Goal: Information Seeking & Learning: Learn about a topic

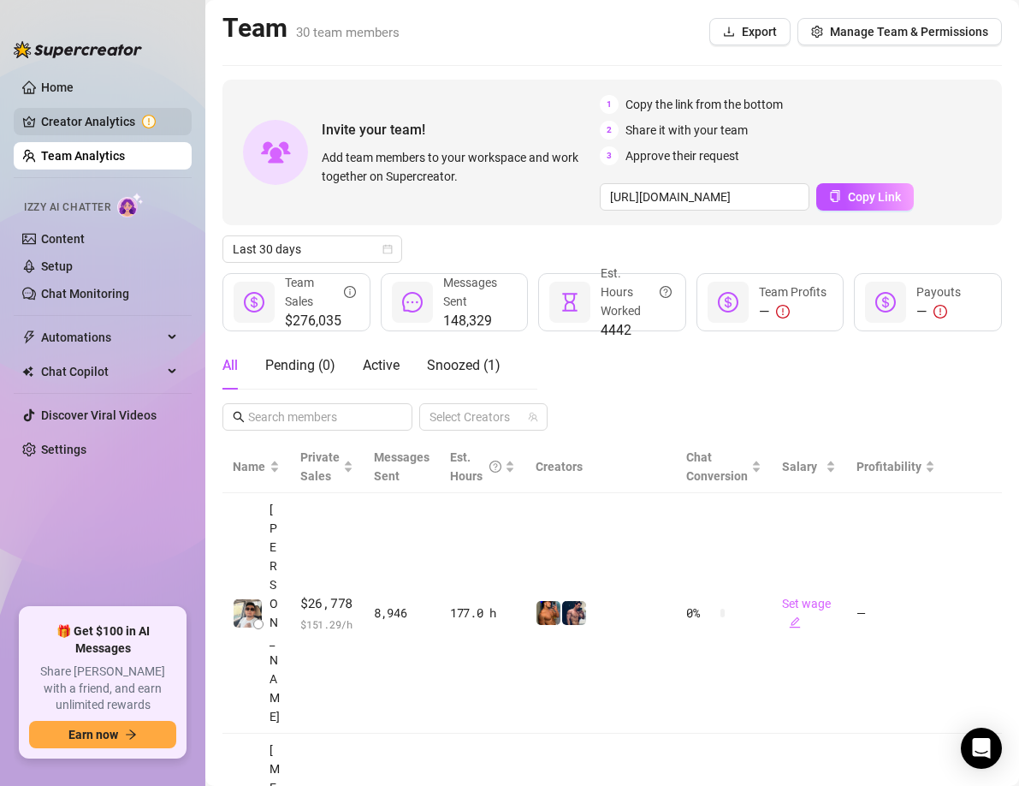
click at [93, 133] on link "Creator Analytics" at bounding box center [109, 121] width 137 height 27
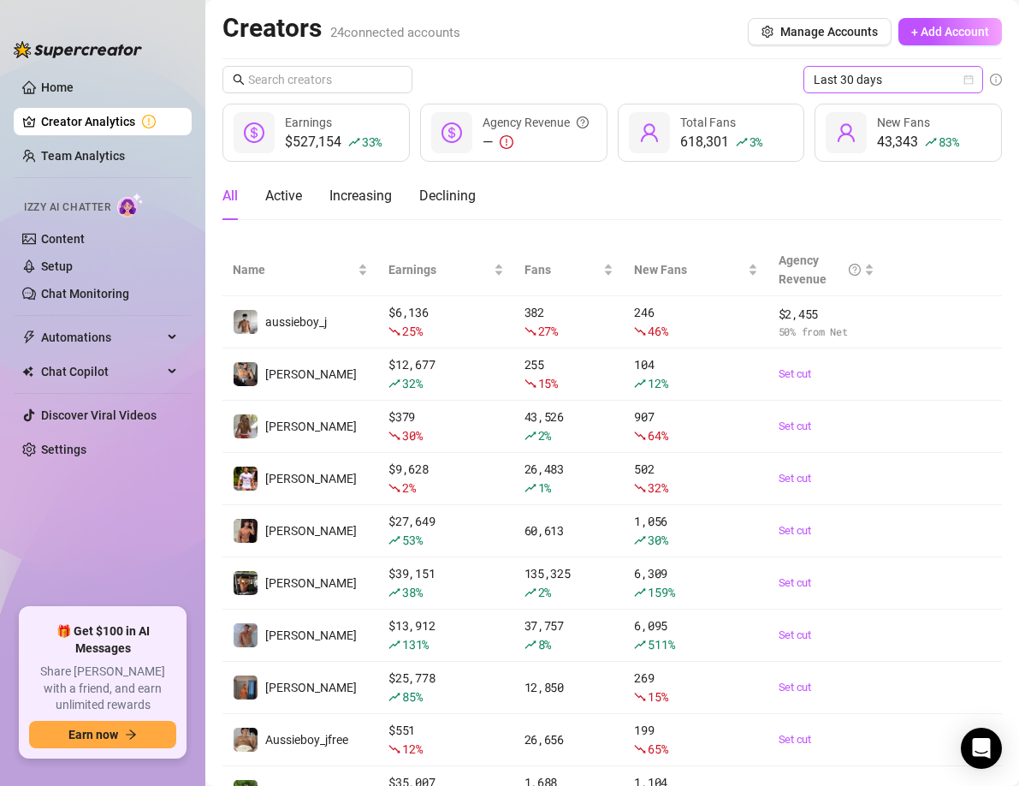
click at [910, 81] on span "Last 30 days" at bounding box center [893, 80] width 159 height 26
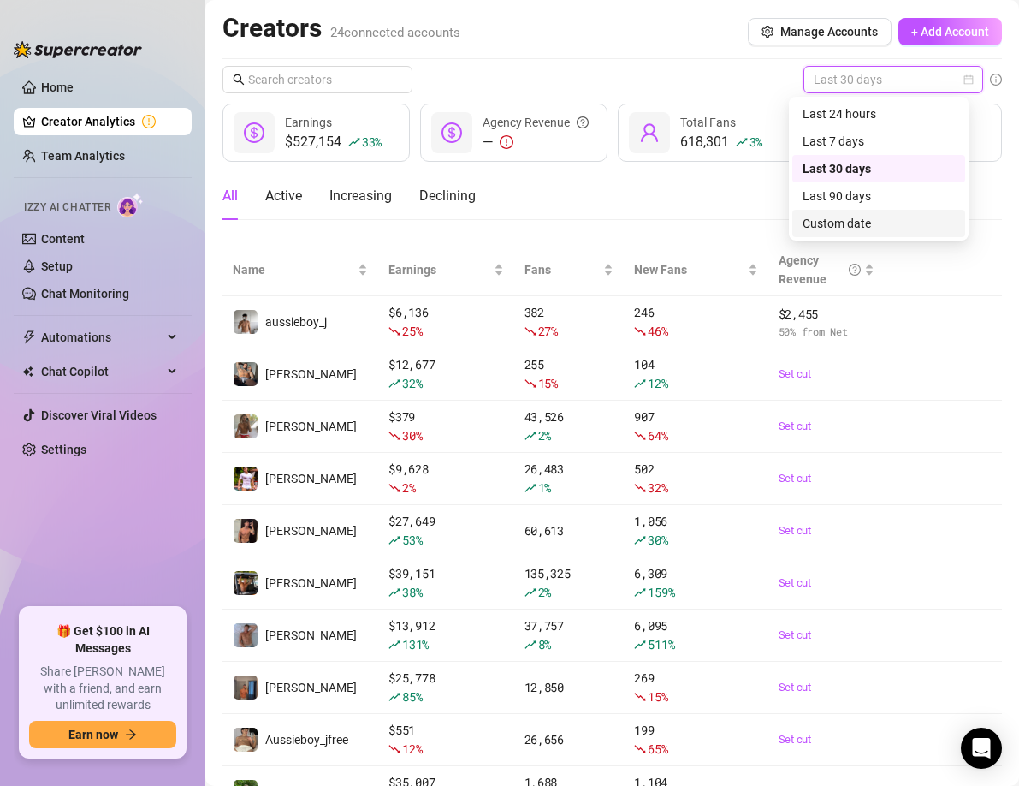
click at [847, 227] on div "Custom date" at bounding box center [879, 223] width 152 height 19
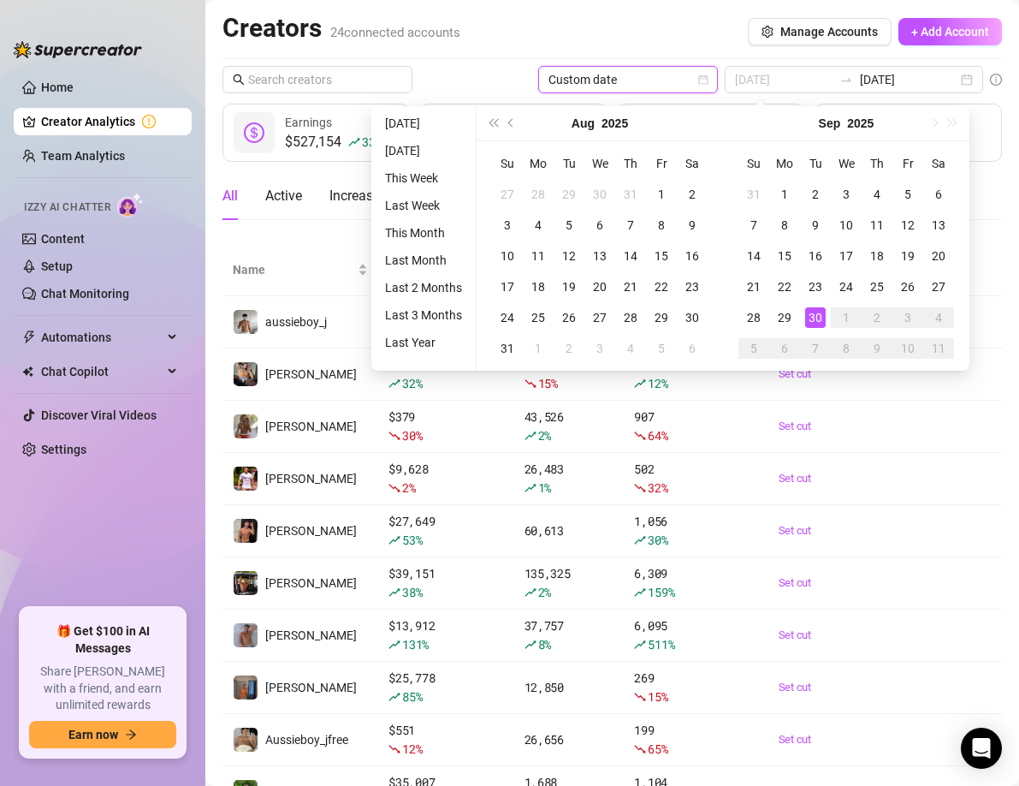
type input "[DATE]"
click at [815, 312] on div "30" at bounding box center [815, 317] width 21 height 21
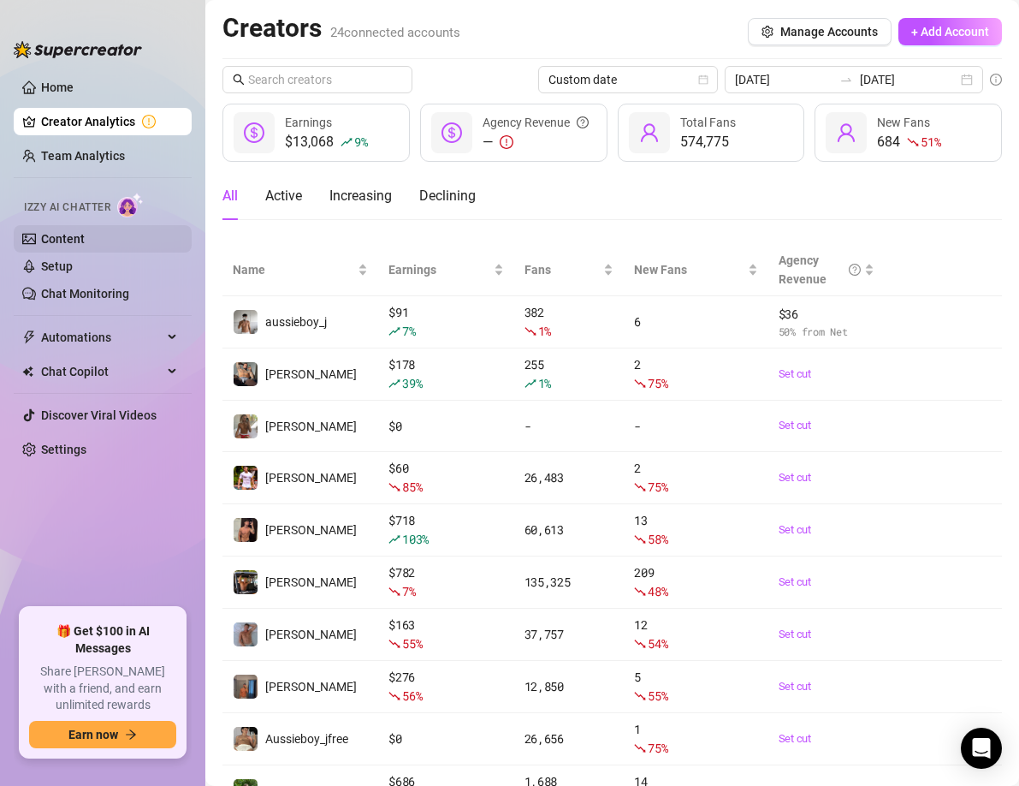
click at [85, 239] on link "Content" at bounding box center [63, 239] width 44 height 14
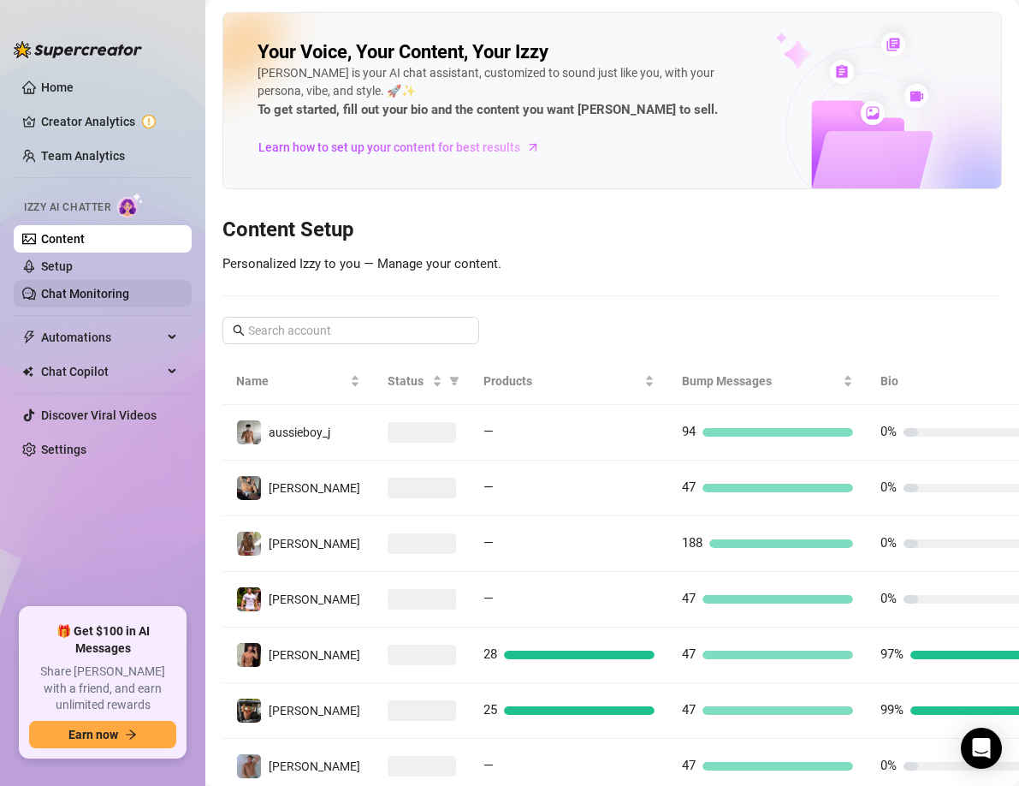
click at [91, 295] on link "Chat Monitoring" at bounding box center [85, 294] width 88 height 14
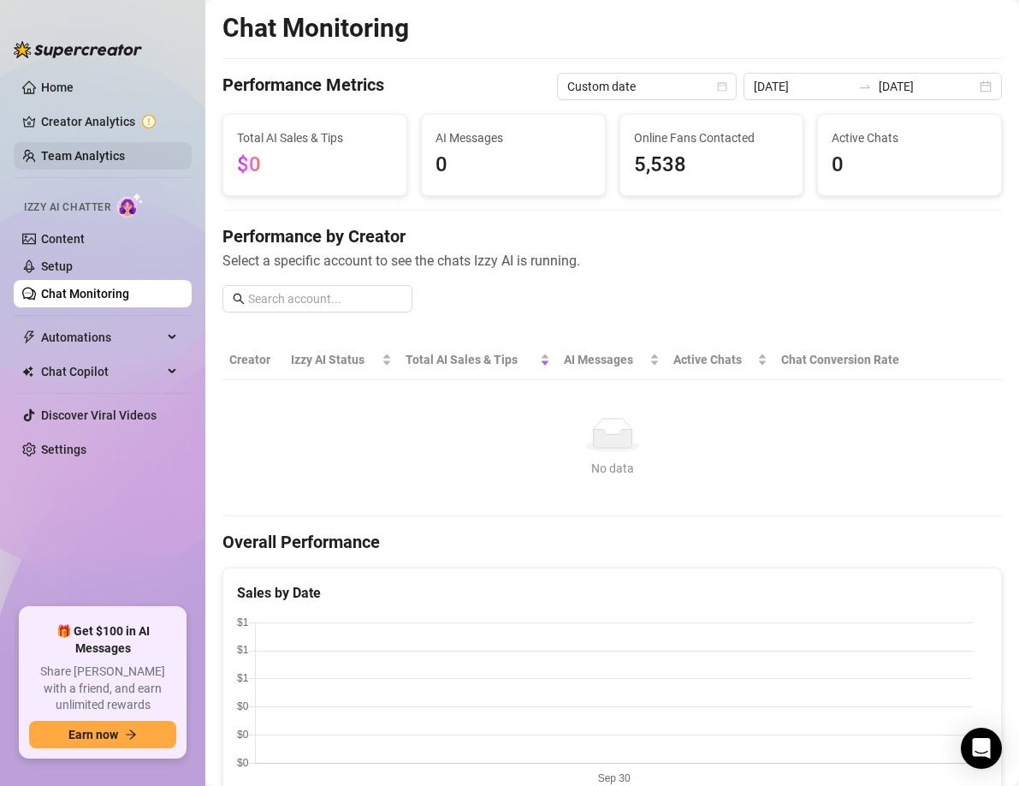
click at [89, 160] on link "Team Analytics" at bounding box center [83, 156] width 84 height 14
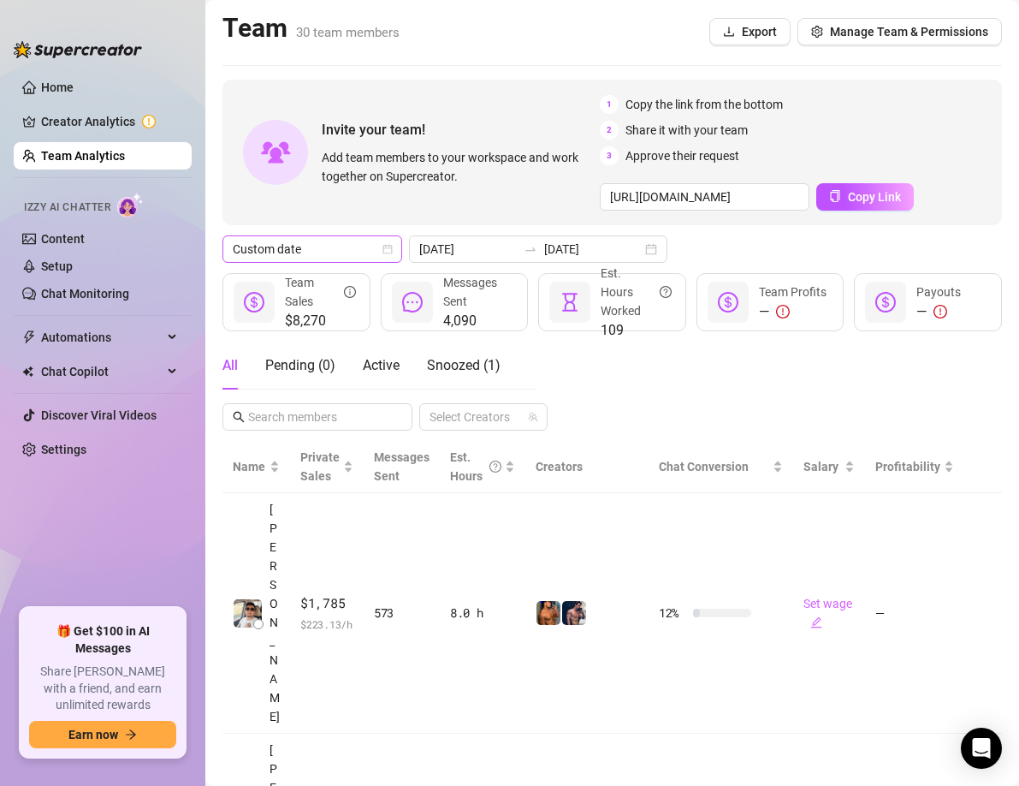
click at [392, 248] on icon "calendar" at bounding box center [387, 249] width 9 height 9
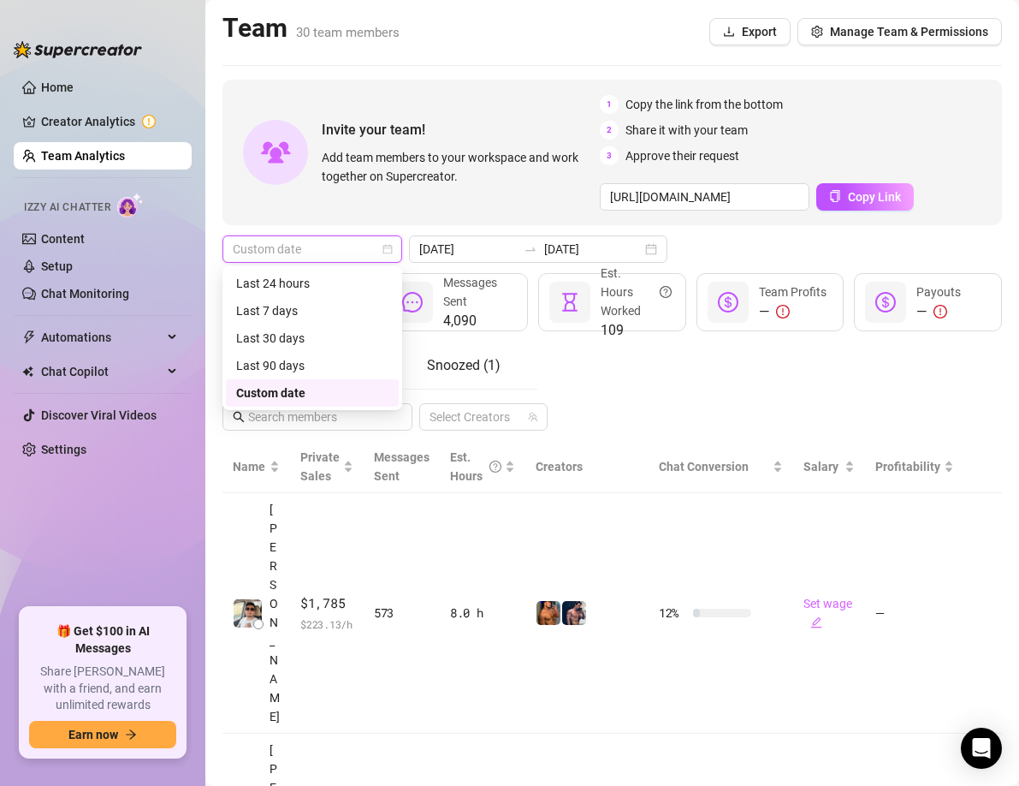
click at [323, 389] on div "Custom date" at bounding box center [312, 392] width 152 height 19
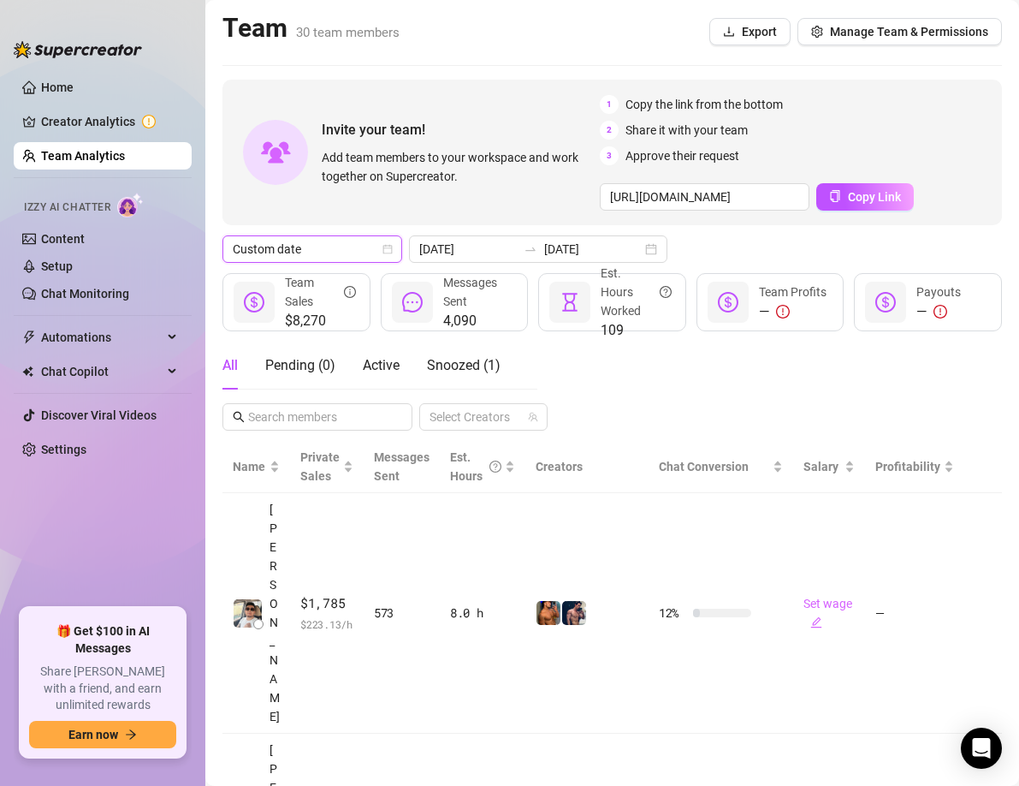
click at [719, 369] on div "All Pending ( 0 ) Active Snoozed ( 1 ) Select Creators" at bounding box center [613, 385] width 780 height 89
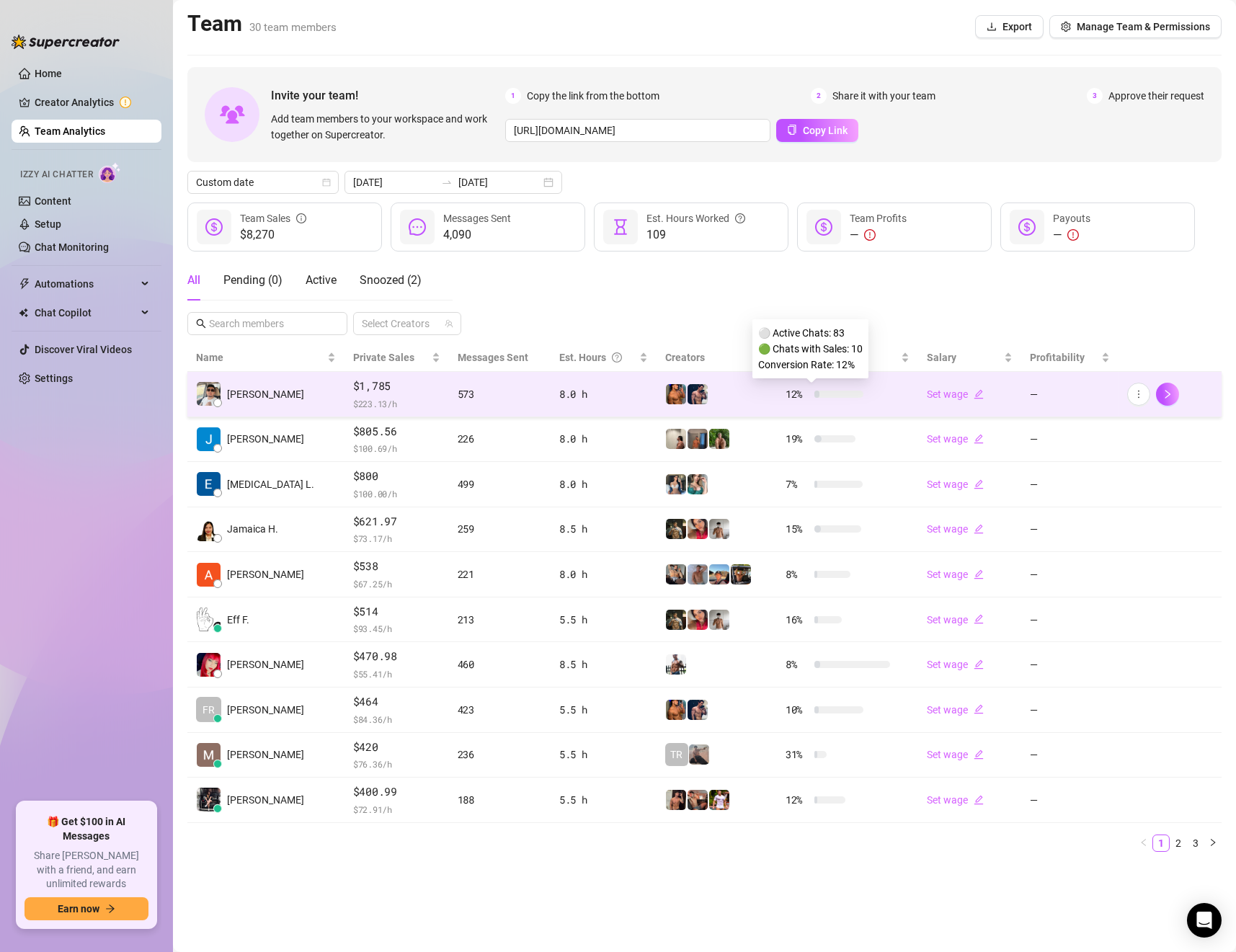
click at [786, 395] on span "12 %" at bounding box center [796, 394] width 23 height 16
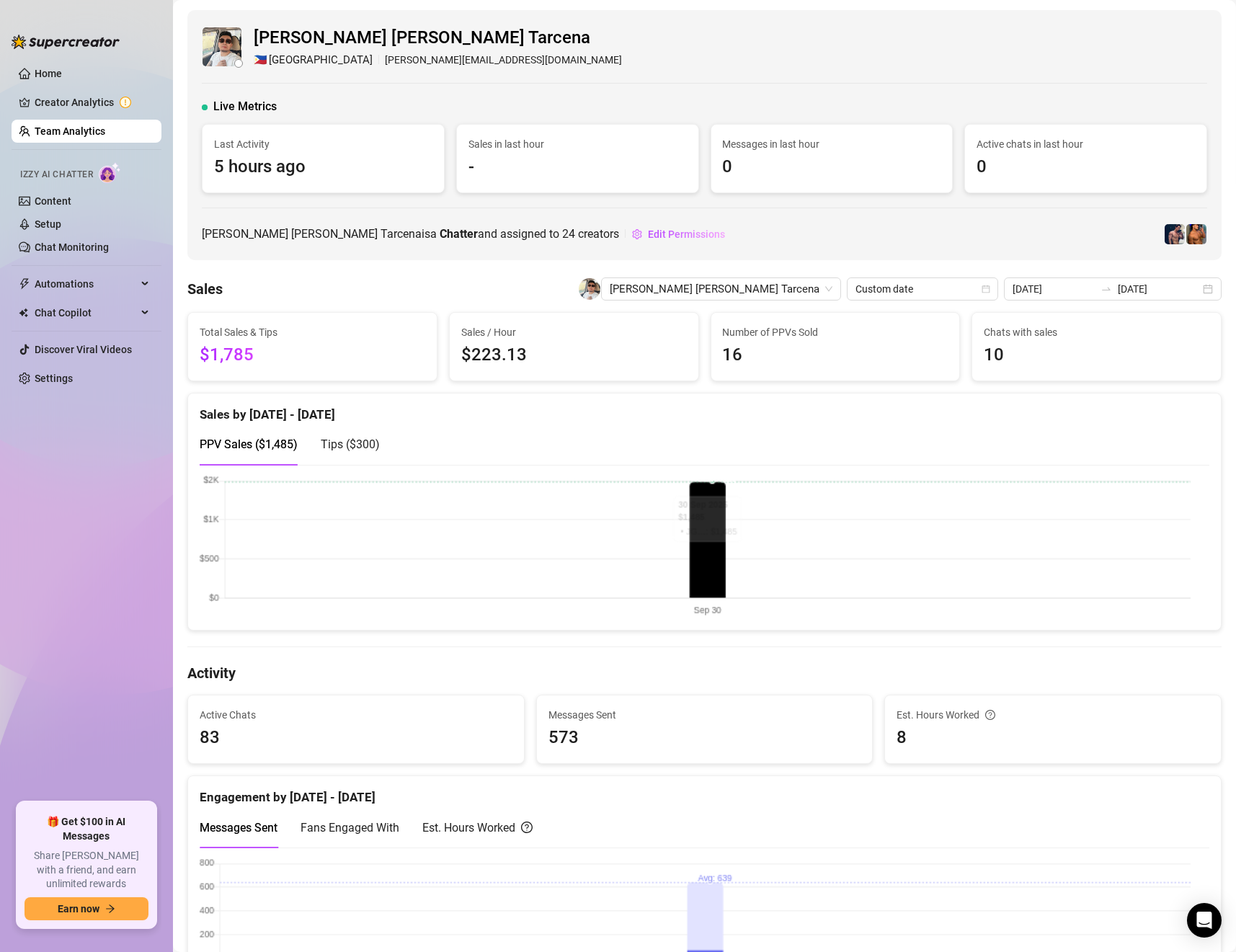
click at [99, 128] on link "Team Analytics" at bounding box center [70, 131] width 71 height 12
click at [821, 289] on span "[PERSON_NAME] [PERSON_NAME] Tarcena" at bounding box center [721, 289] width 222 height 22
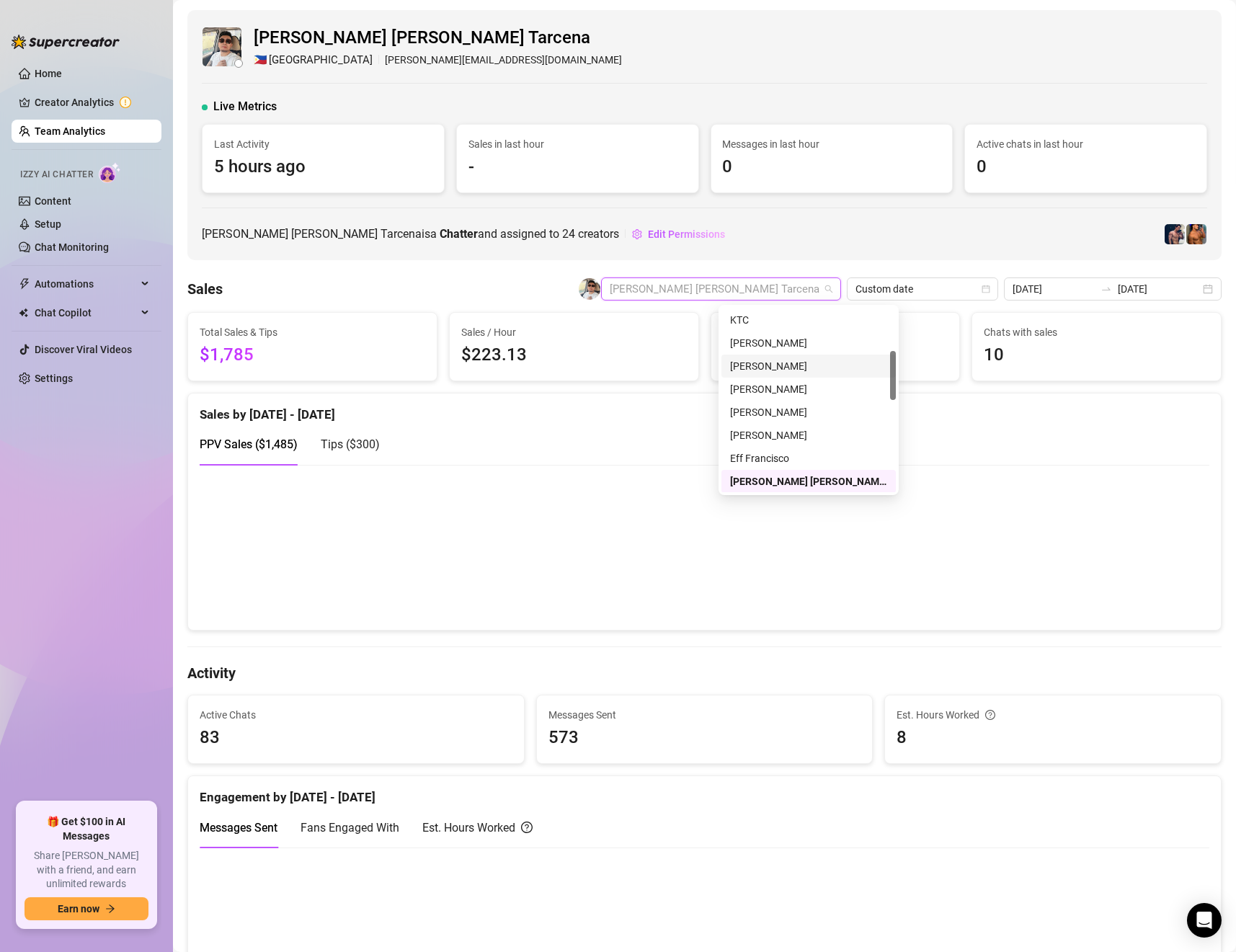
click at [770, 366] on div "[PERSON_NAME]" at bounding box center [808, 365] width 157 height 16
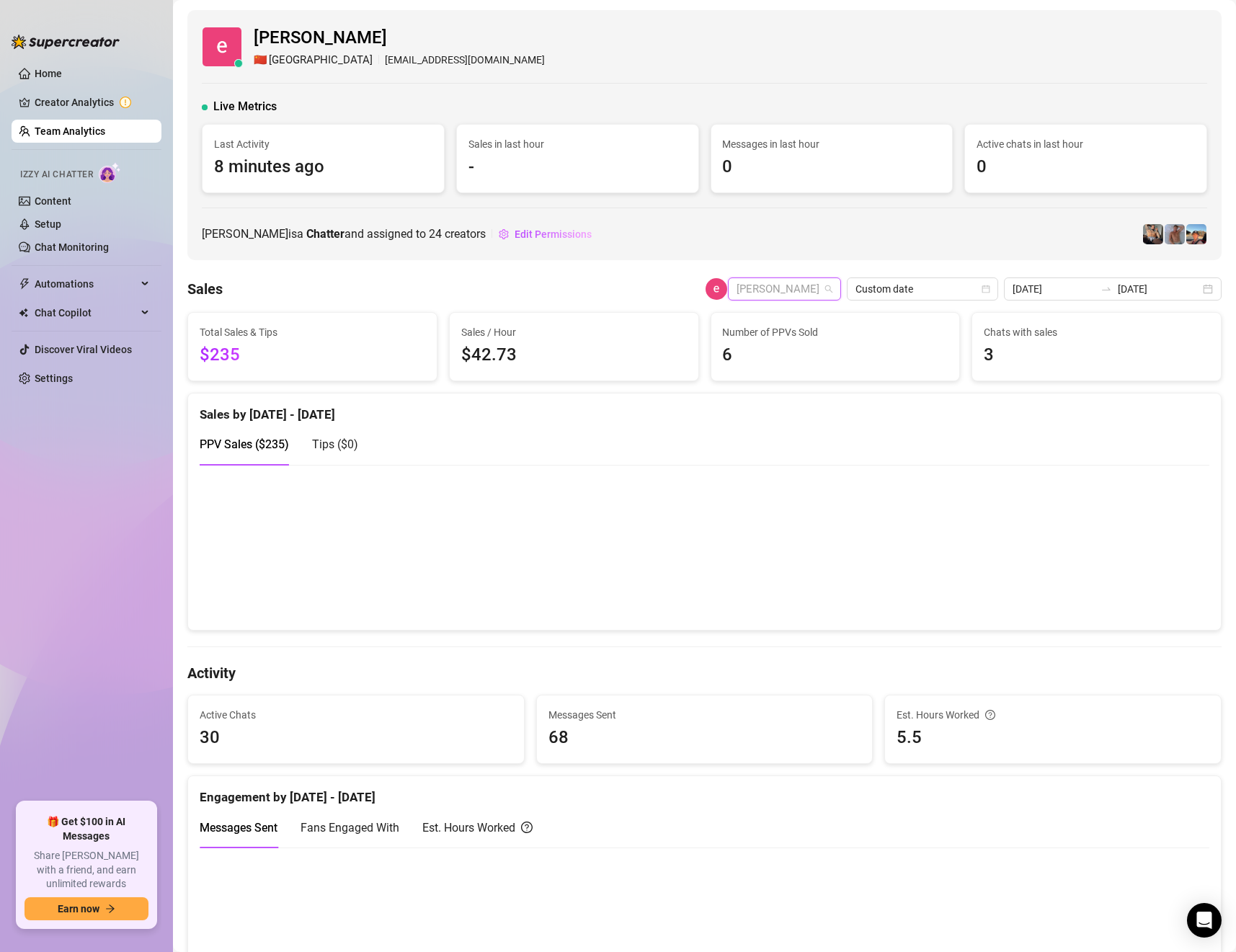
click at [823, 288] on span "[PERSON_NAME]" at bounding box center [785, 289] width 96 height 22
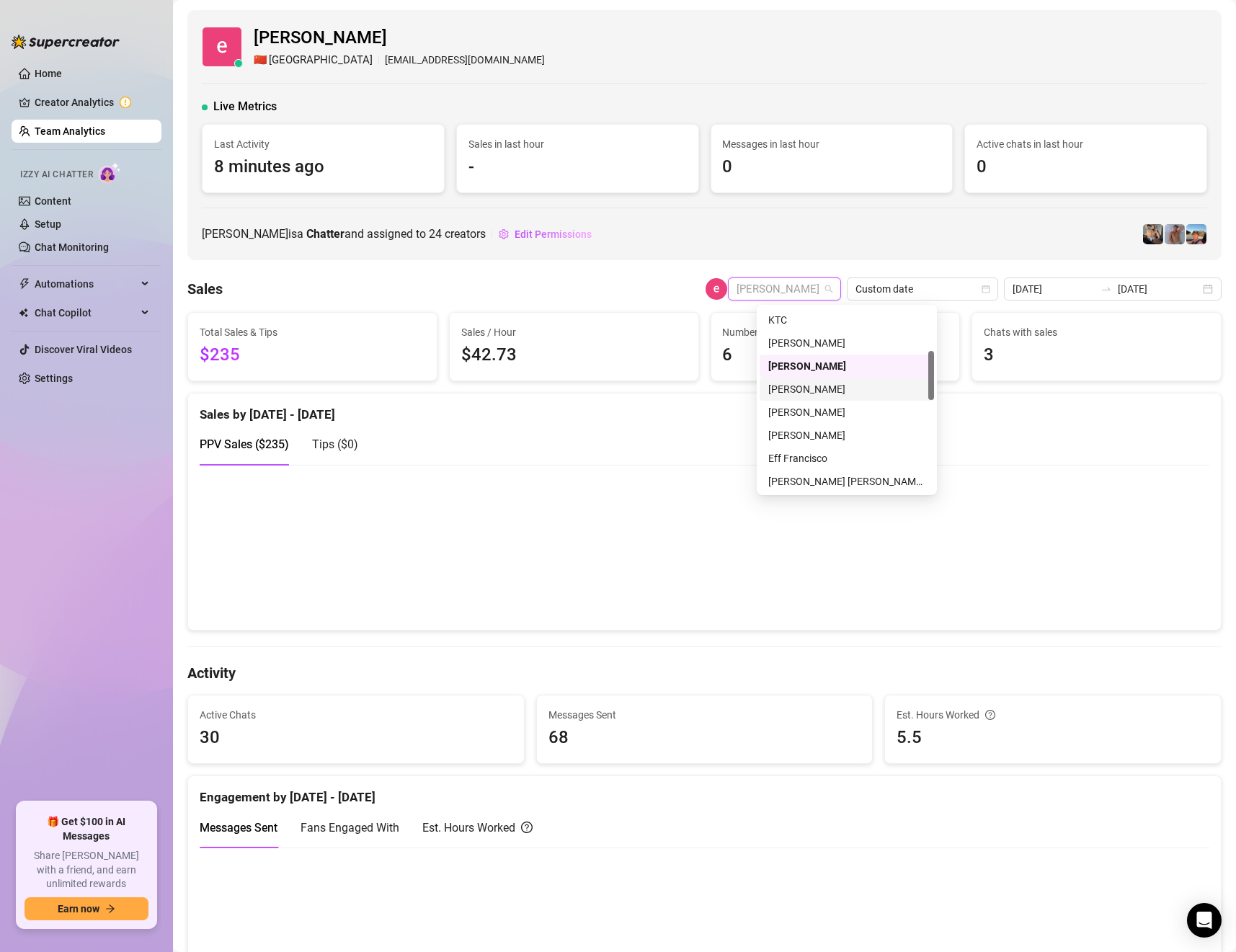
click at [847, 390] on div "[PERSON_NAME]" at bounding box center [846, 389] width 157 height 16
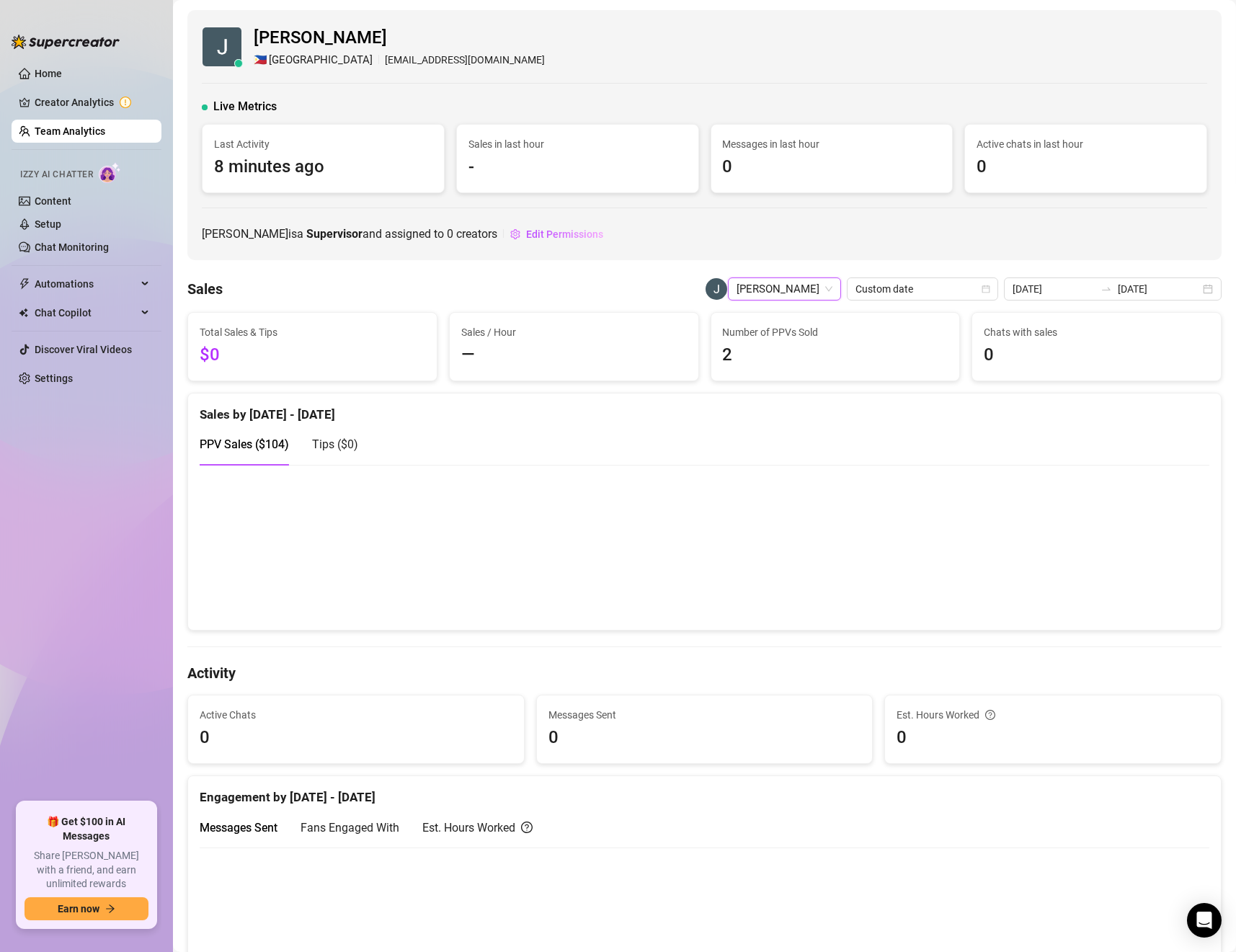
click at [810, 290] on span "[PERSON_NAME]" at bounding box center [785, 289] width 96 height 22
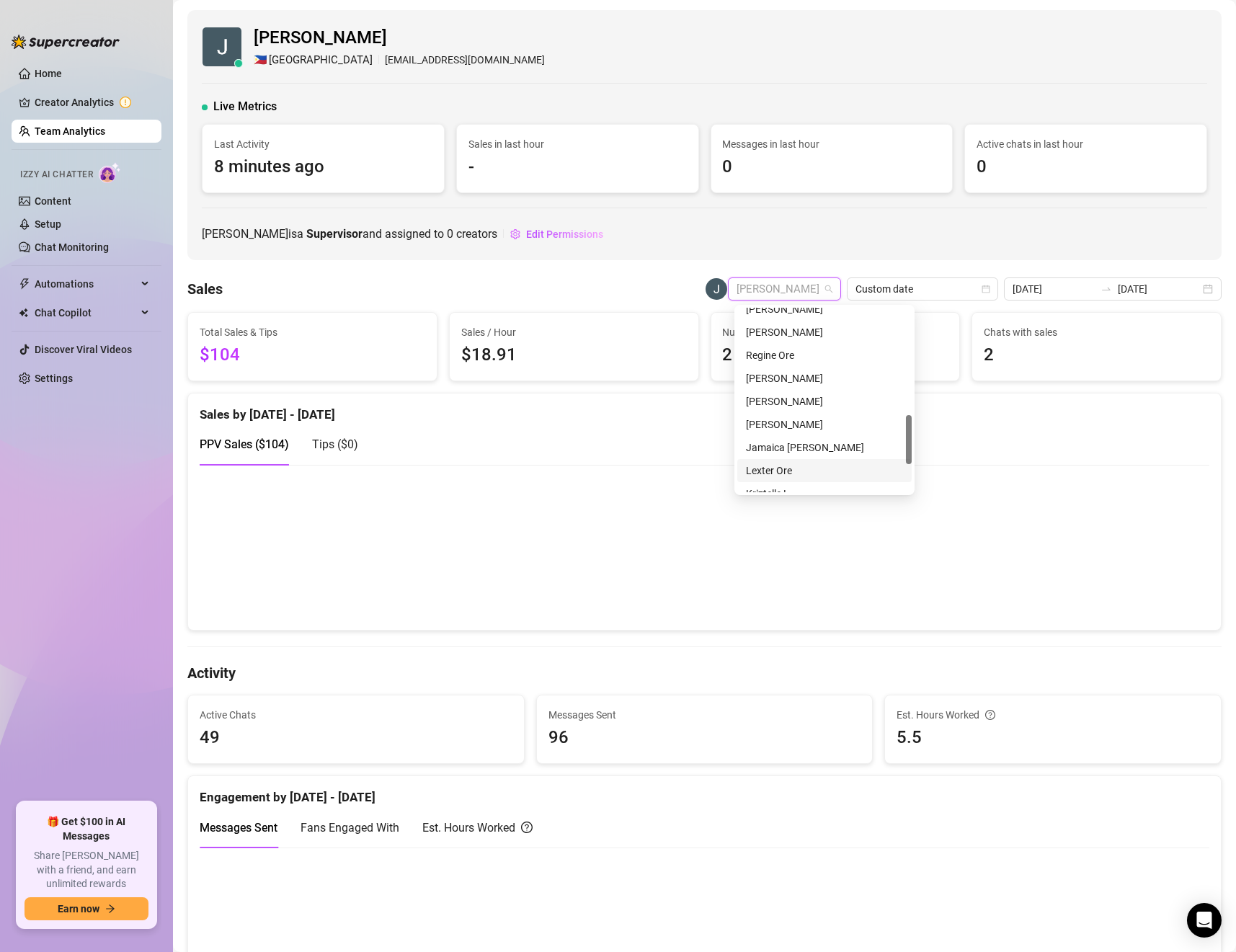
click at [774, 459] on div "Lexter Ore" at bounding box center [824, 470] width 174 height 23
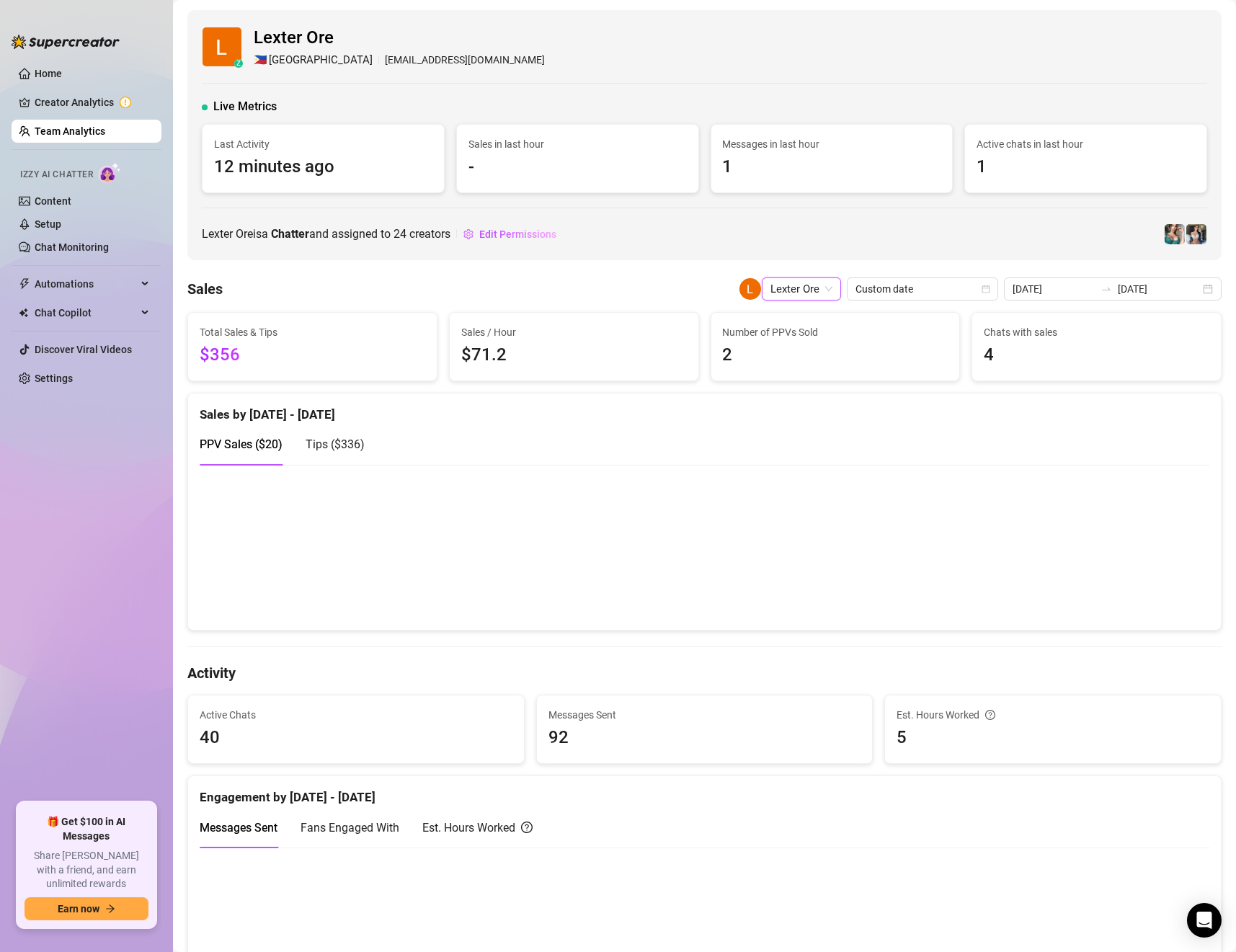
click at [817, 293] on span "Lexter Ore" at bounding box center [802, 289] width 62 height 22
click at [823, 287] on span "Lexter Ore" at bounding box center [802, 289] width 62 height 22
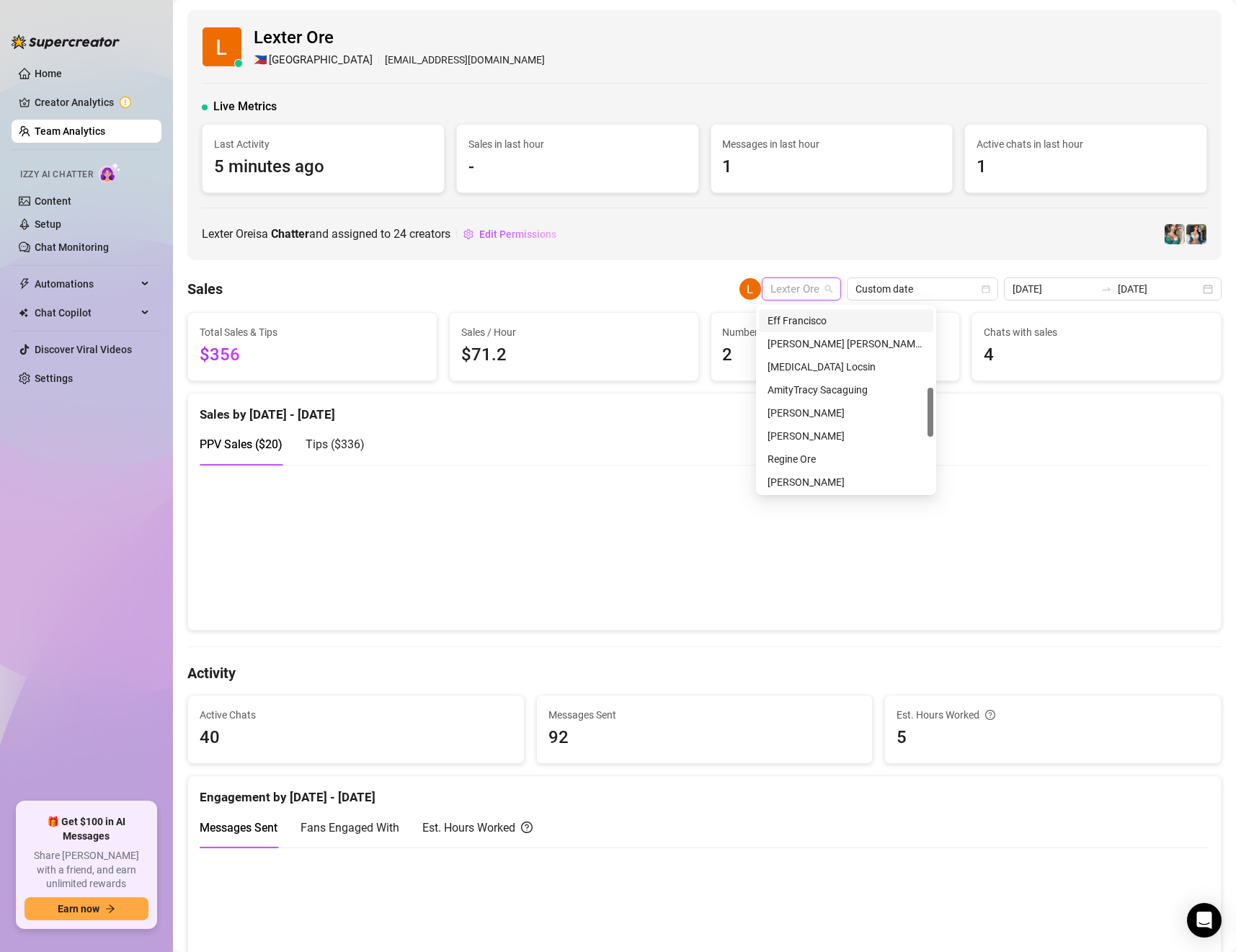
click at [817, 320] on div "Eff Francisco" at bounding box center [845, 320] width 157 height 16
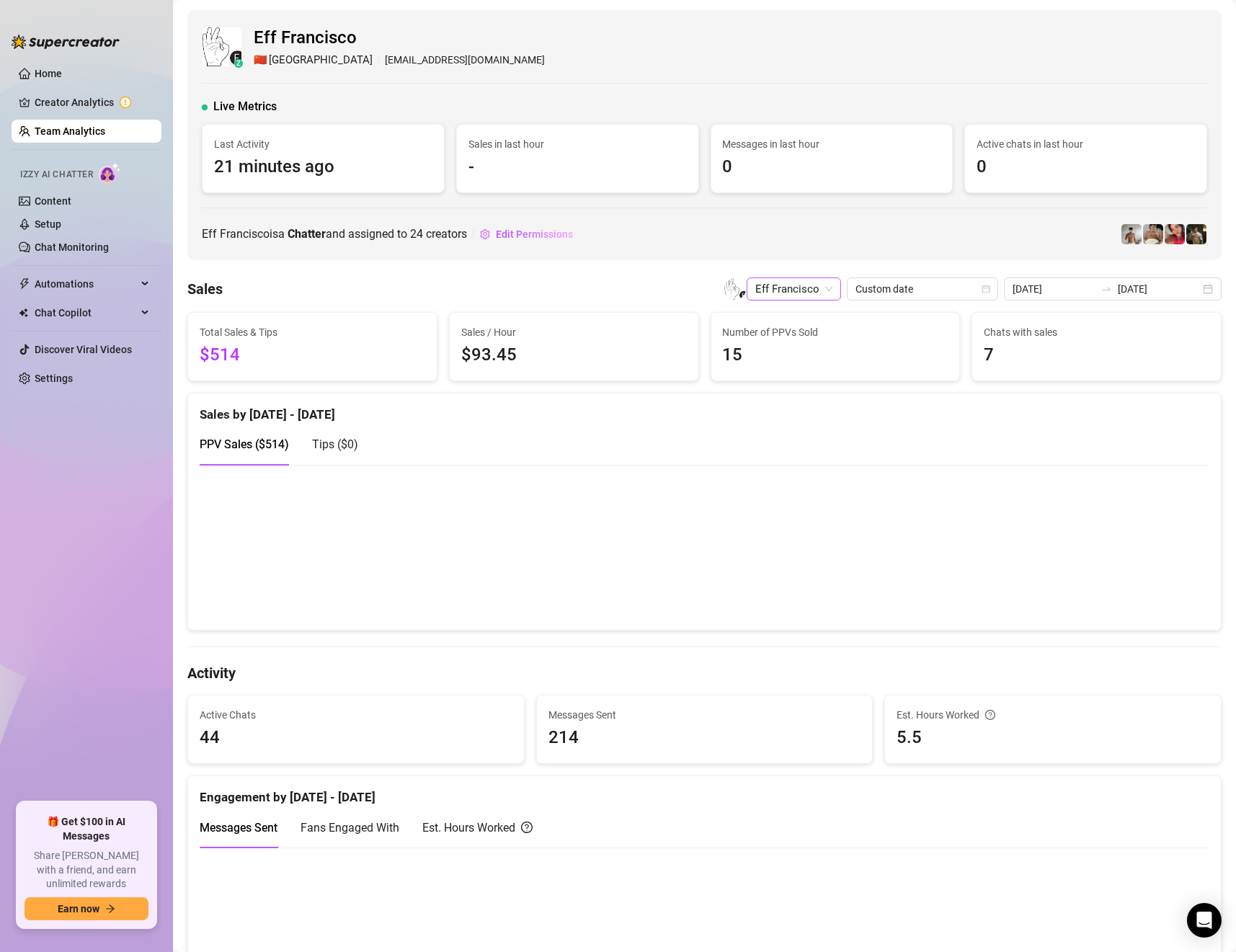
click at [818, 289] on span "Eff Francisco" at bounding box center [794, 289] width 77 height 22
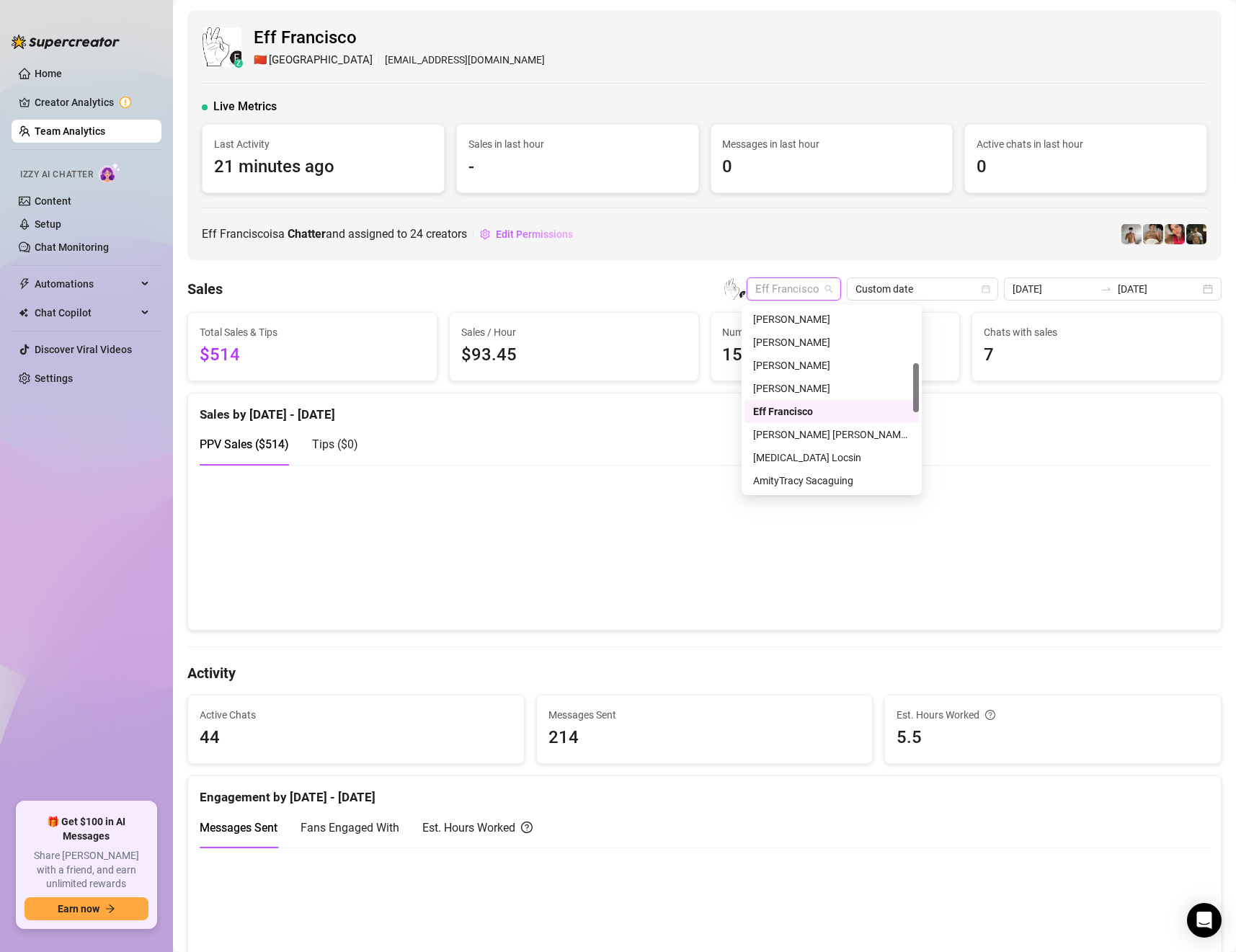
scroll to position [207, 0]
click at [804, 364] on div "[PERSON_NAME]" at bounding box center [831, 364] width 157 height 16
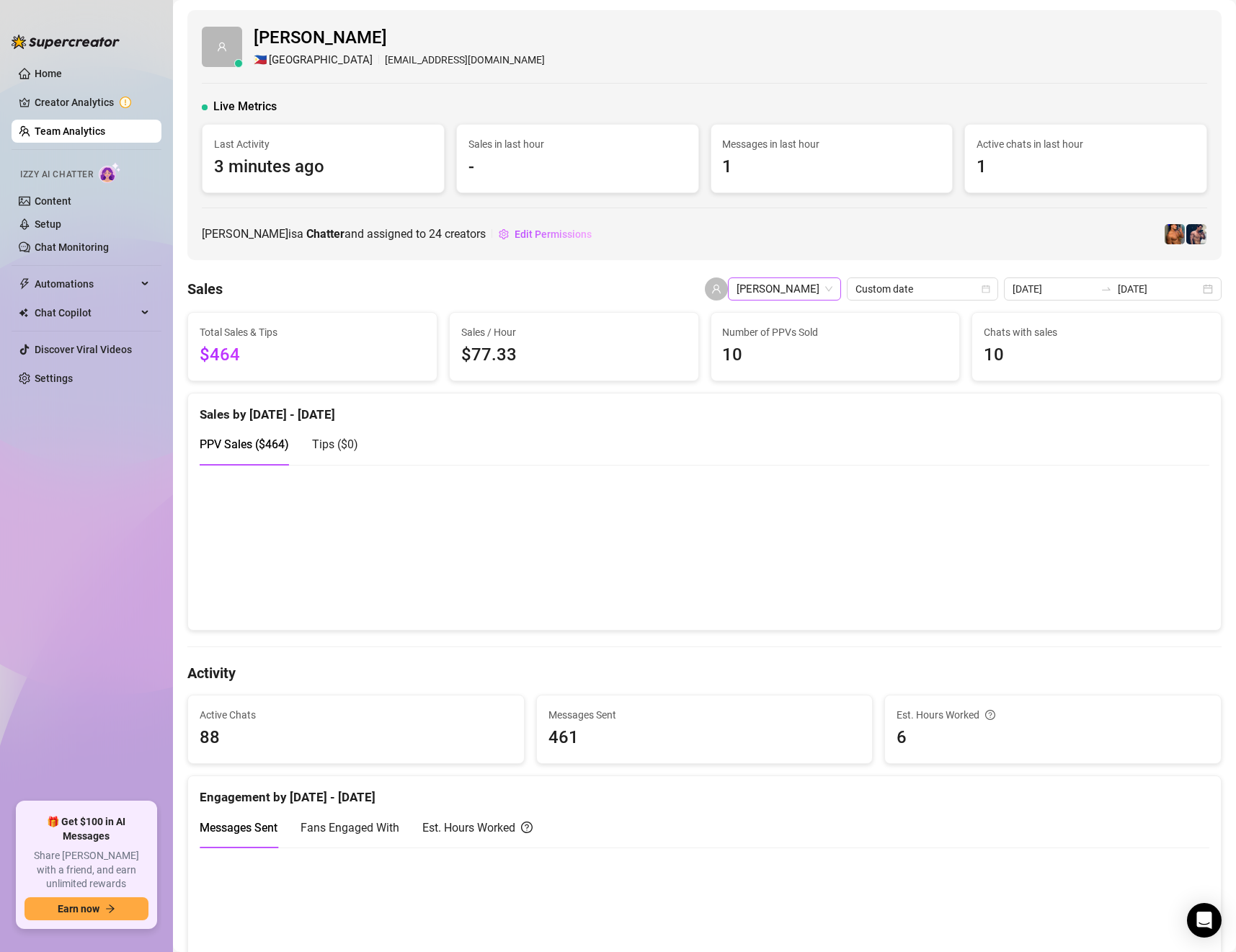
click at [819, 291] on span "[PERSON_NAME]" at bounding box center [785, 289] width 96 height 22
click at [784, 396] on div "[PERSON_NAME]" at bounding box center [801, 388] width 174 height 23
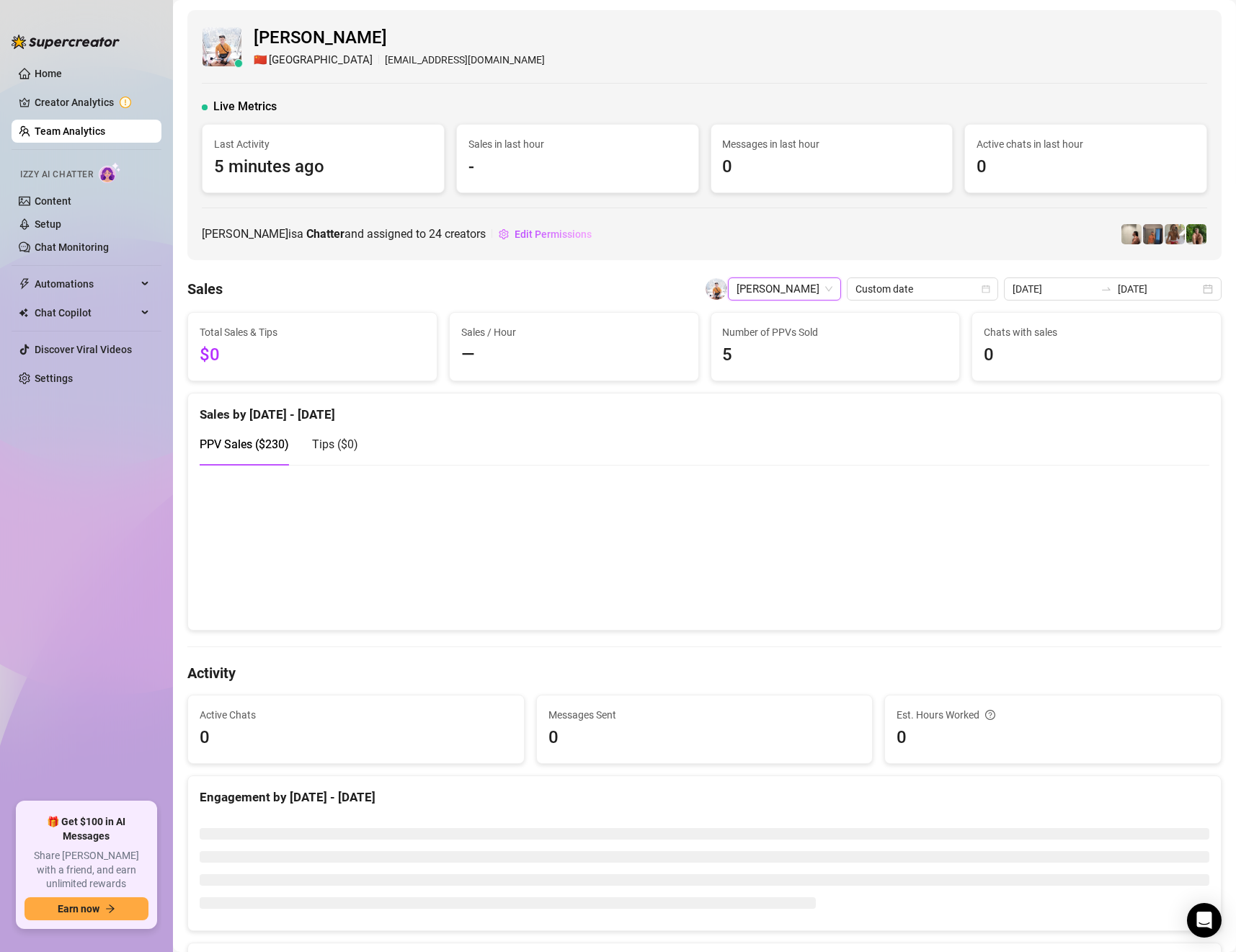
click at [818, 286] on span "[PERSON_NAME]" at bounding box center [785, 289] width 96 height 22
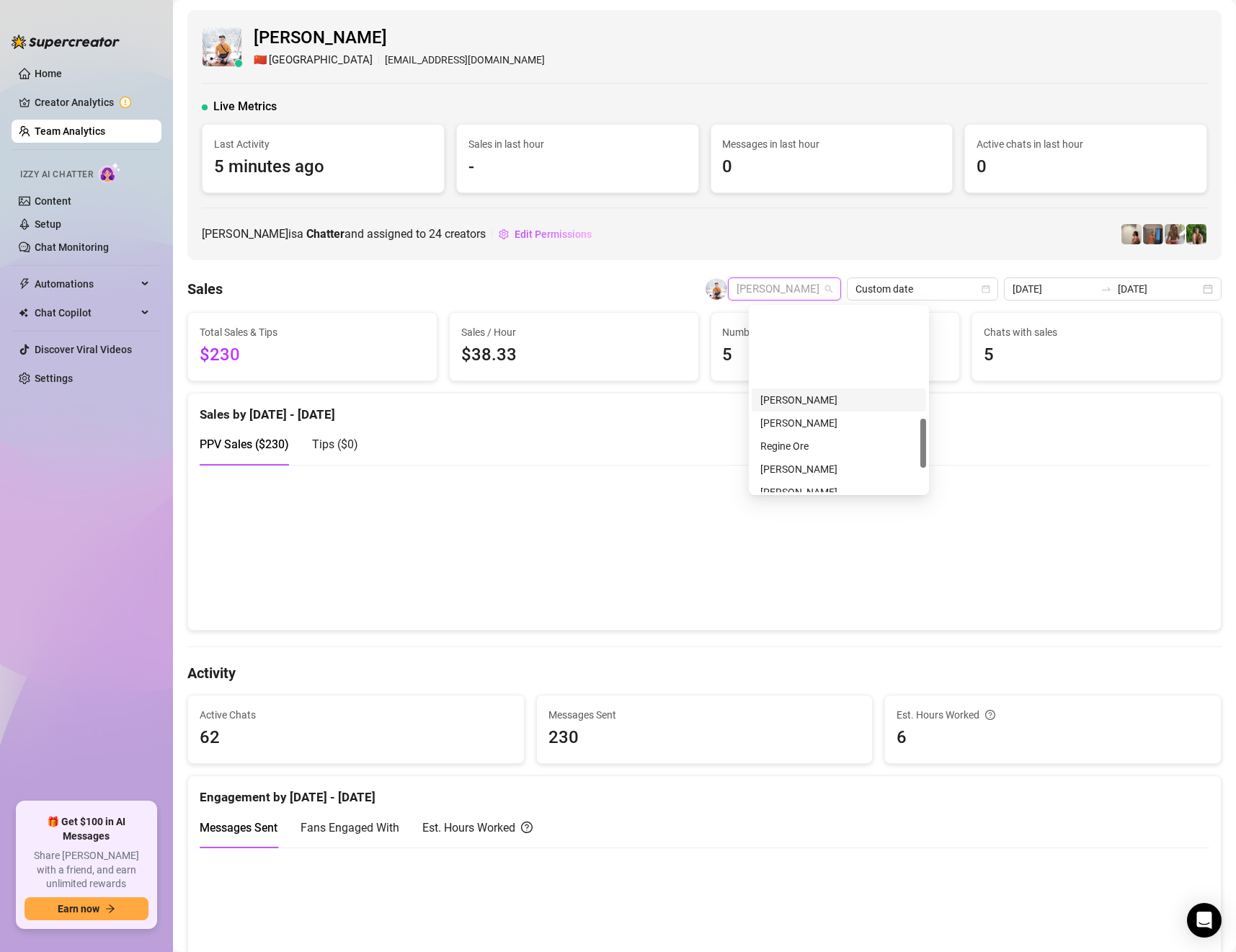
scroll to position [415, 0]
click at [807, 454] on div "Lexter Ore" at bounding box center [839, 457] width 157 height 16
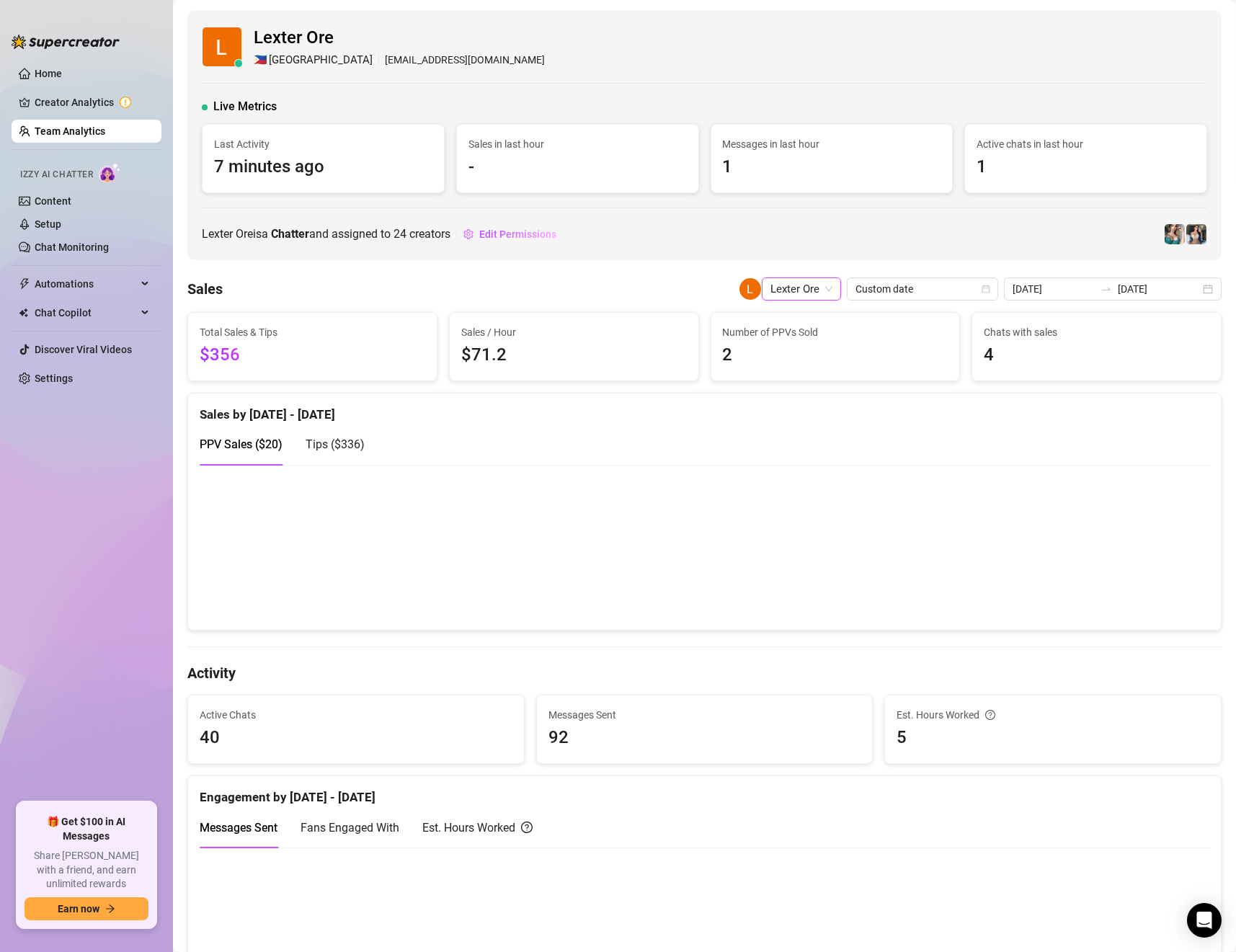
click at [821, 284] on span "Lexter Ore" at bounding box center [802, 289] width 62 height 22
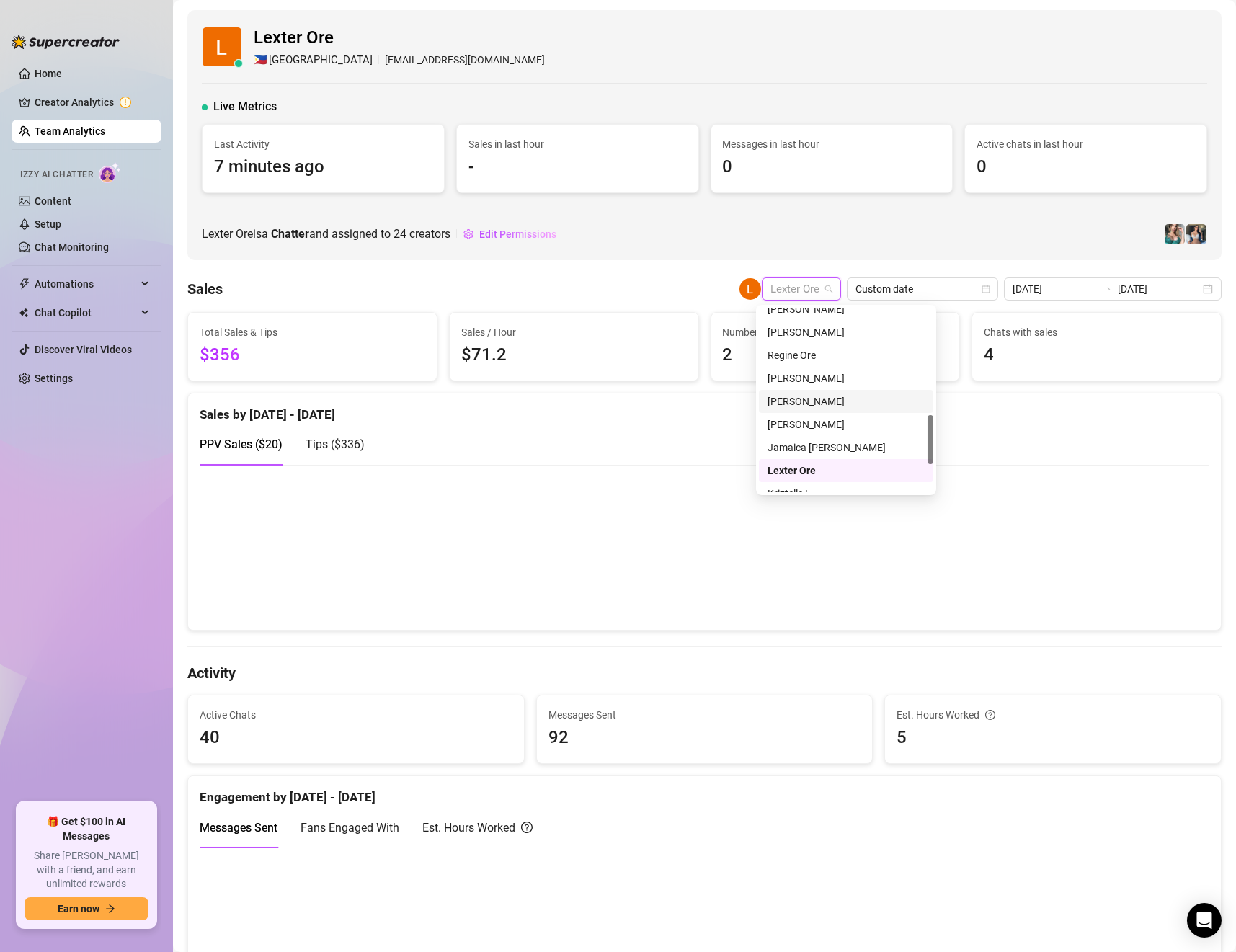
click at [828, 399] on div "[PERSON_NAME]" at bounding box center [845, 401] width 157 height 16
